Goal: Download file/media

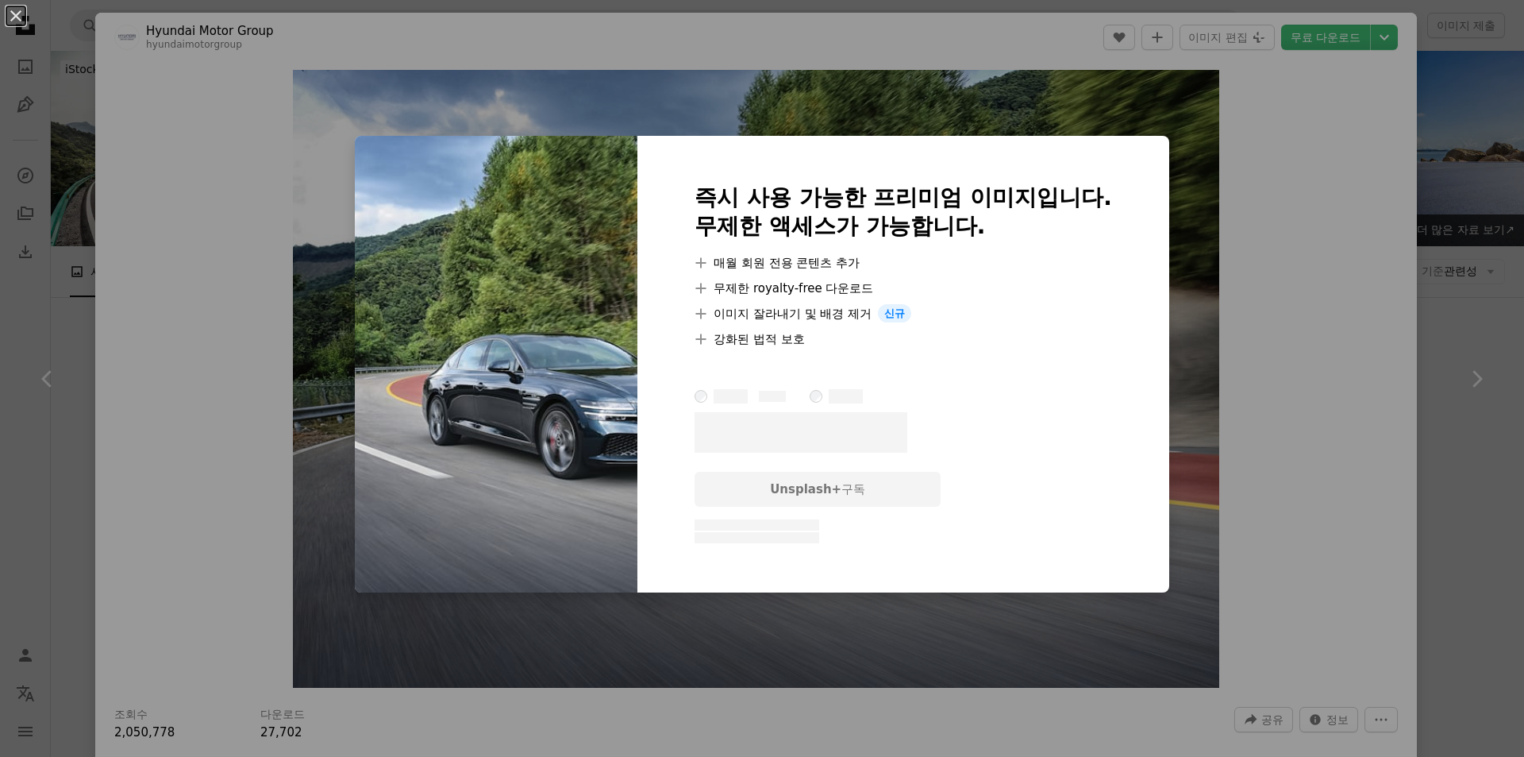
scroll to position [4024, 0]
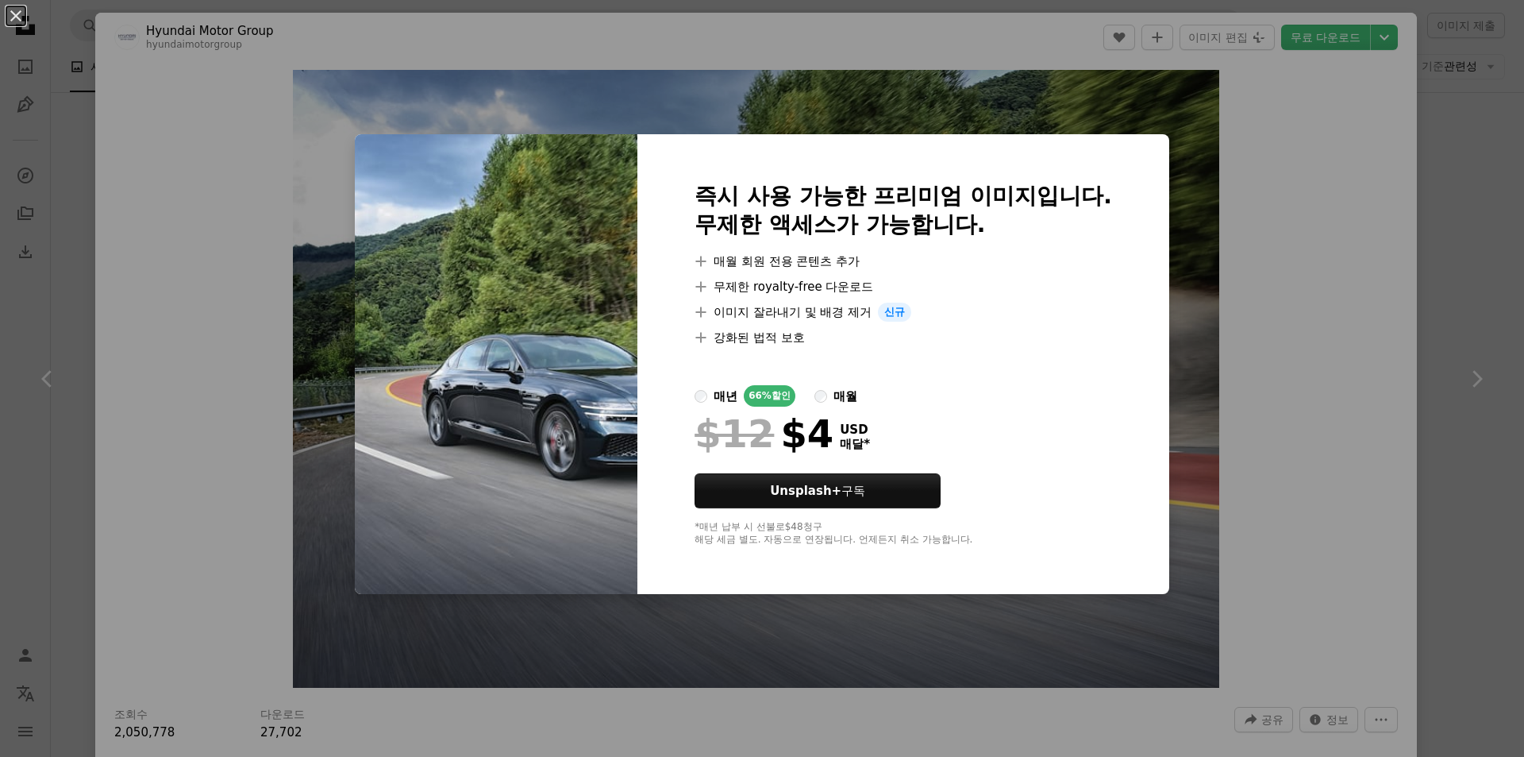
click at [1278, 368] on div "An X shape 즉시 사용 가능한 프리미엄 이미지입니다. 무제한 액세스가 가능합니다. A plus sign 매월 회원 전용 콘텐츠 추가 A…" at bounding box center [762, 378] width 1524 height 757
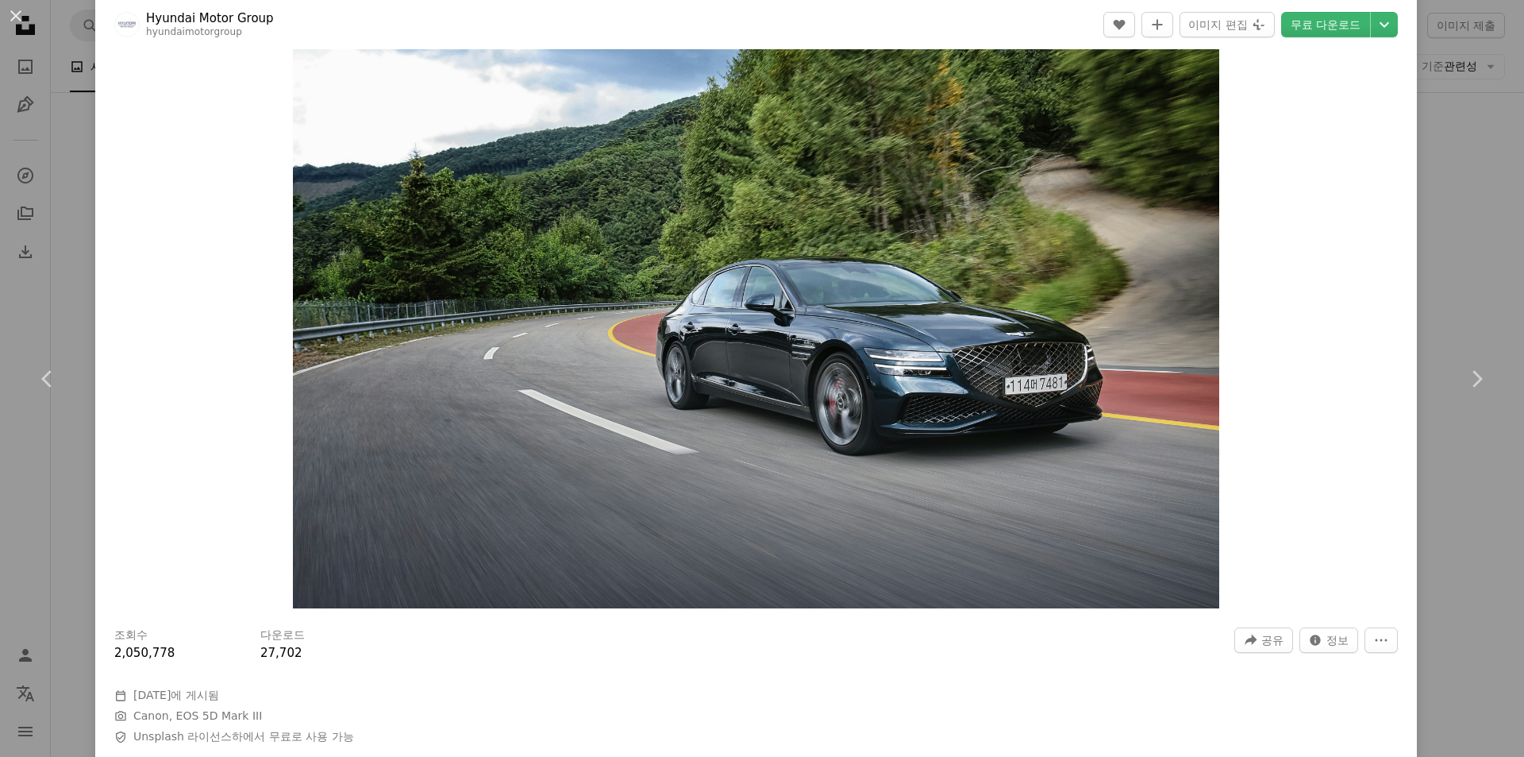
click at [1475, 276] on div "An X shape Chevron left Chevron right Hyundai Motor Group hyundaimotorgroup A h…" at bounding box center [762, 378] width 1524 height 757
